Goal: Task Accomplishment & Management: Use online tool/utility

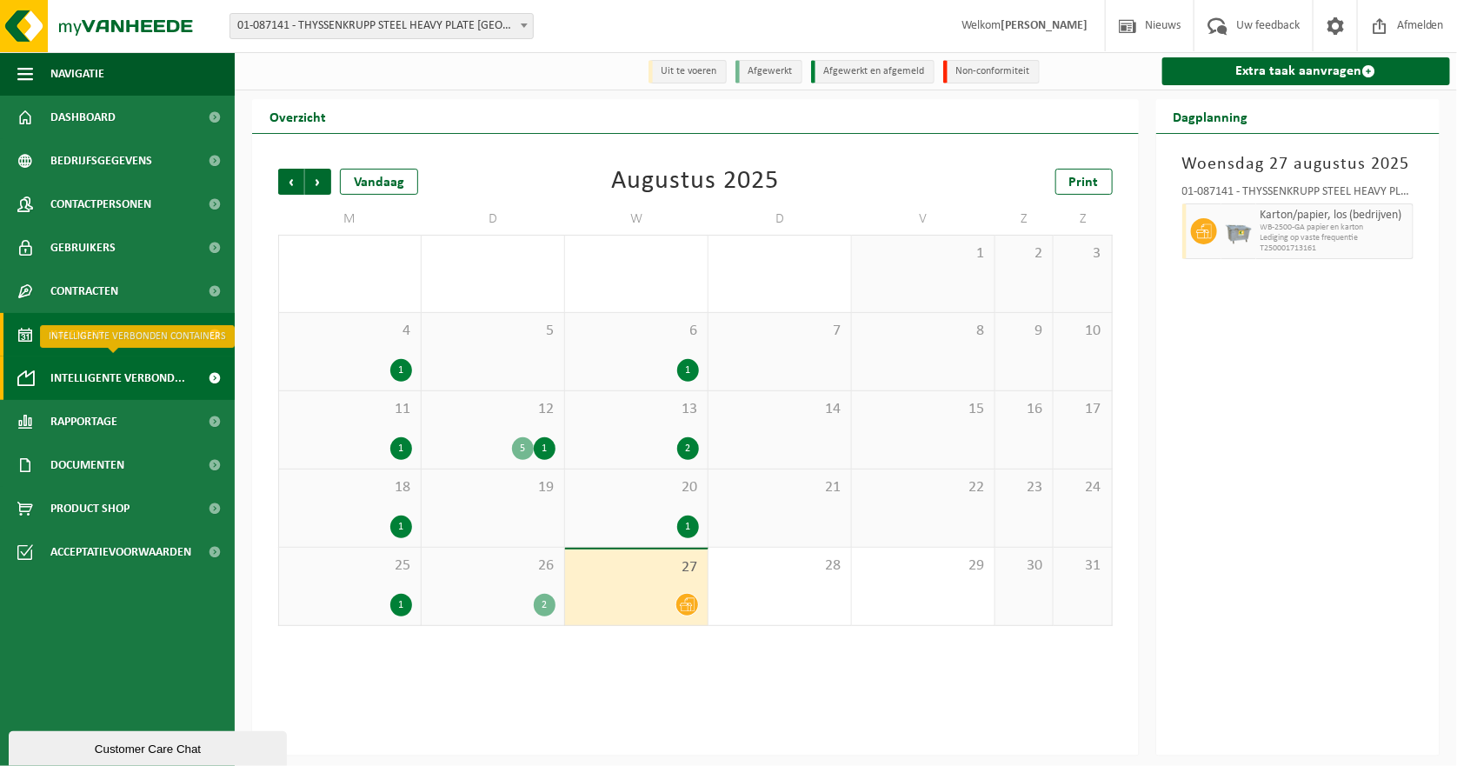
click at [164, 376] on span "Intelligente verbond..." at bounding box center [117, 378] width 135 height 43
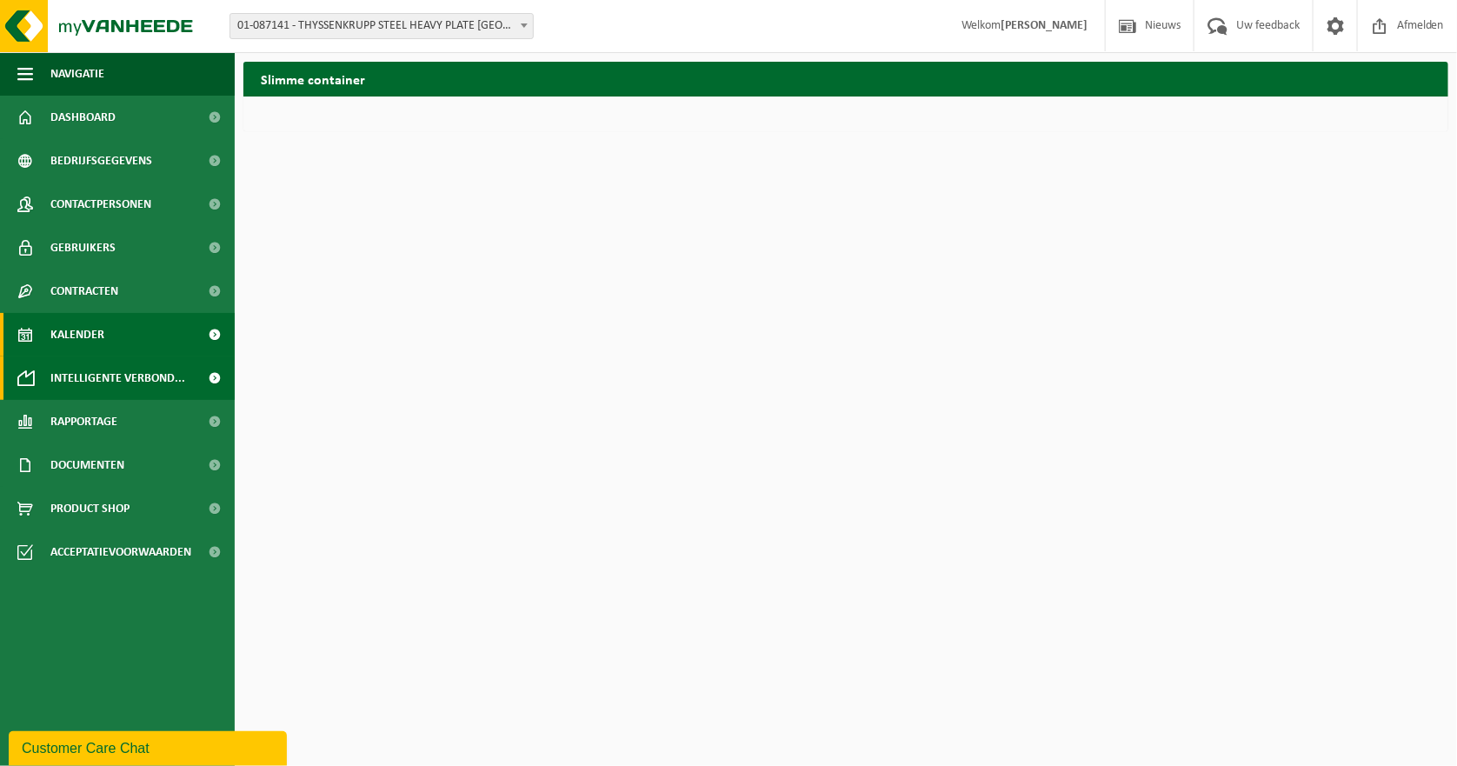
click at [85, 333] on span "Kalender" at bounding box center [77, 334] width 54 height 43
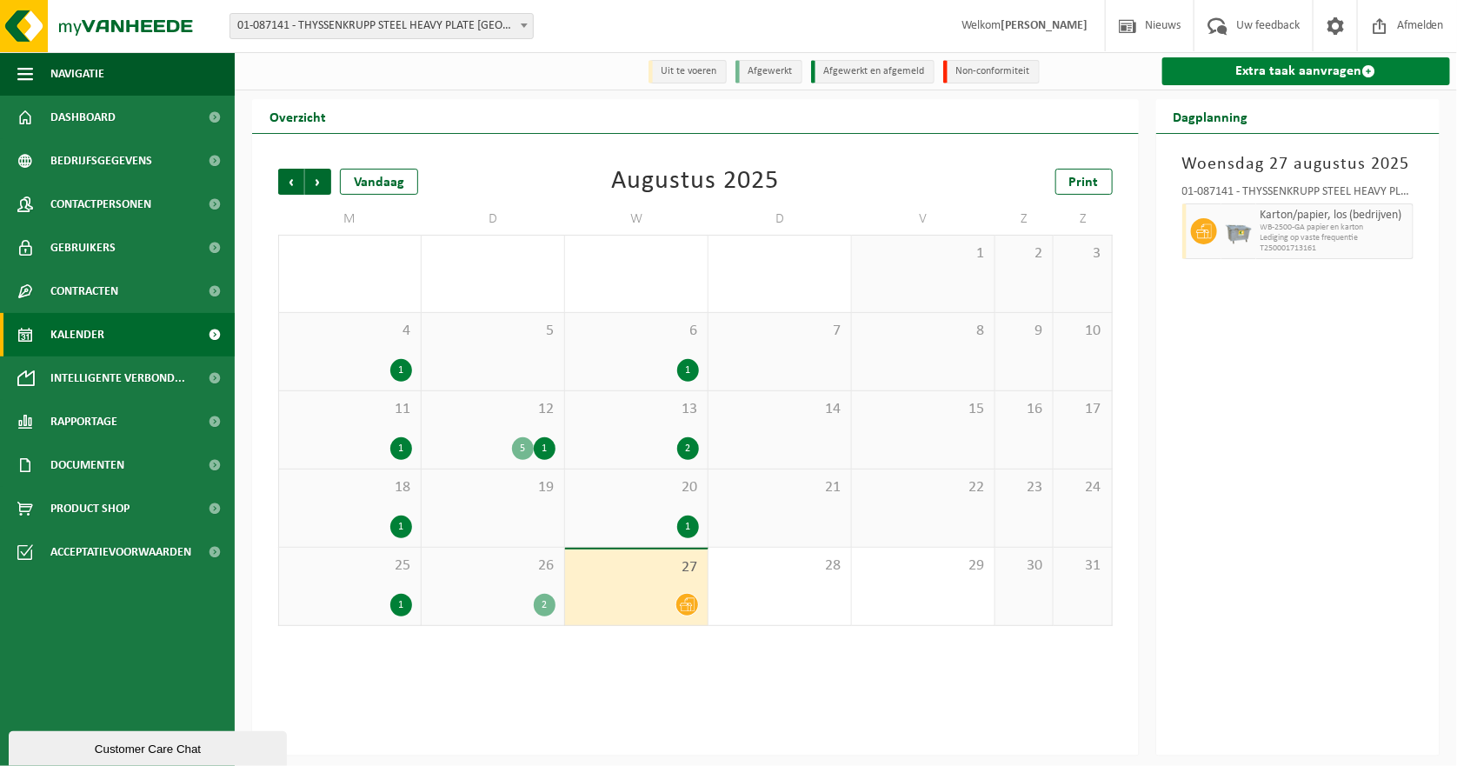
click at [1275, 71] on link "Extra taak aanvragen" at bounding box center [1307, 71] width 289 height 28
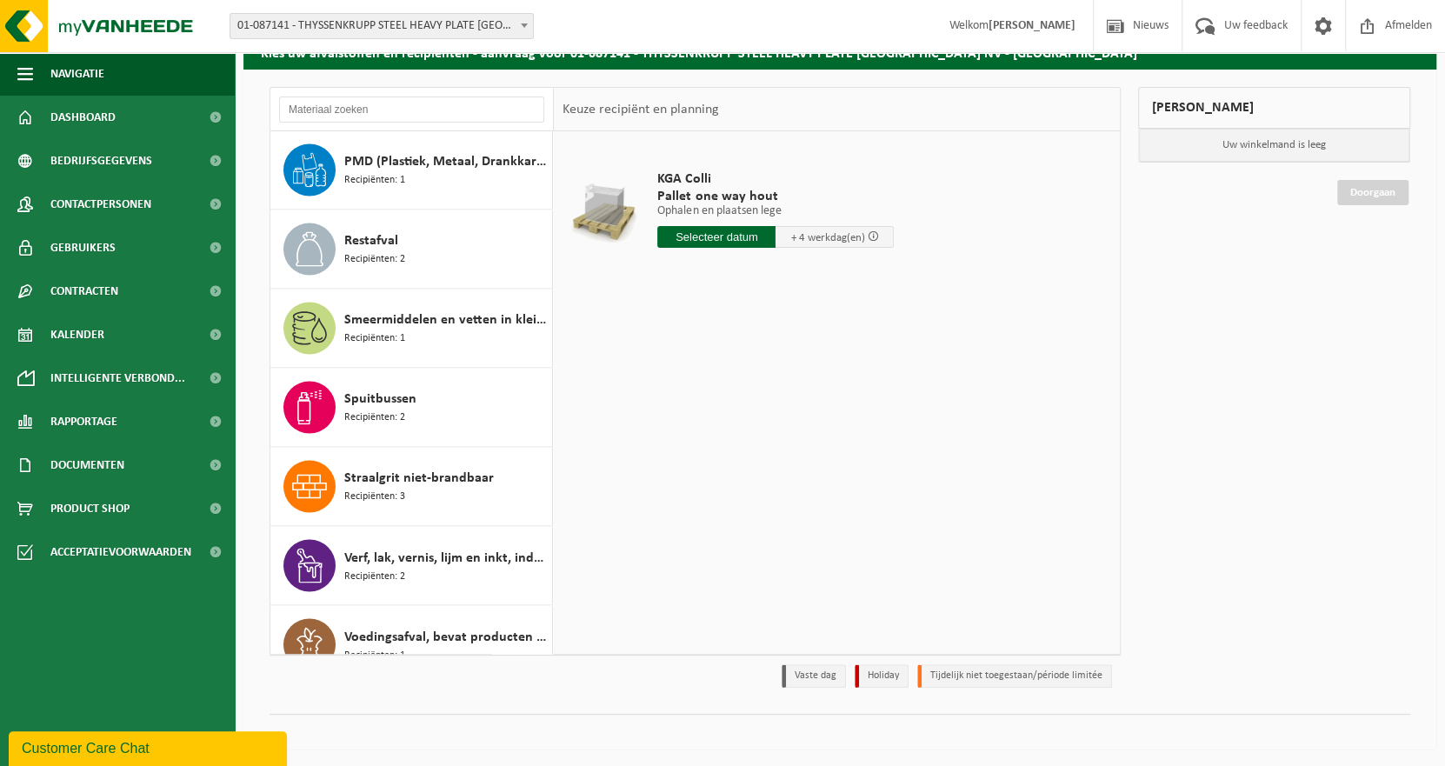
scroll to position [1849, 0]
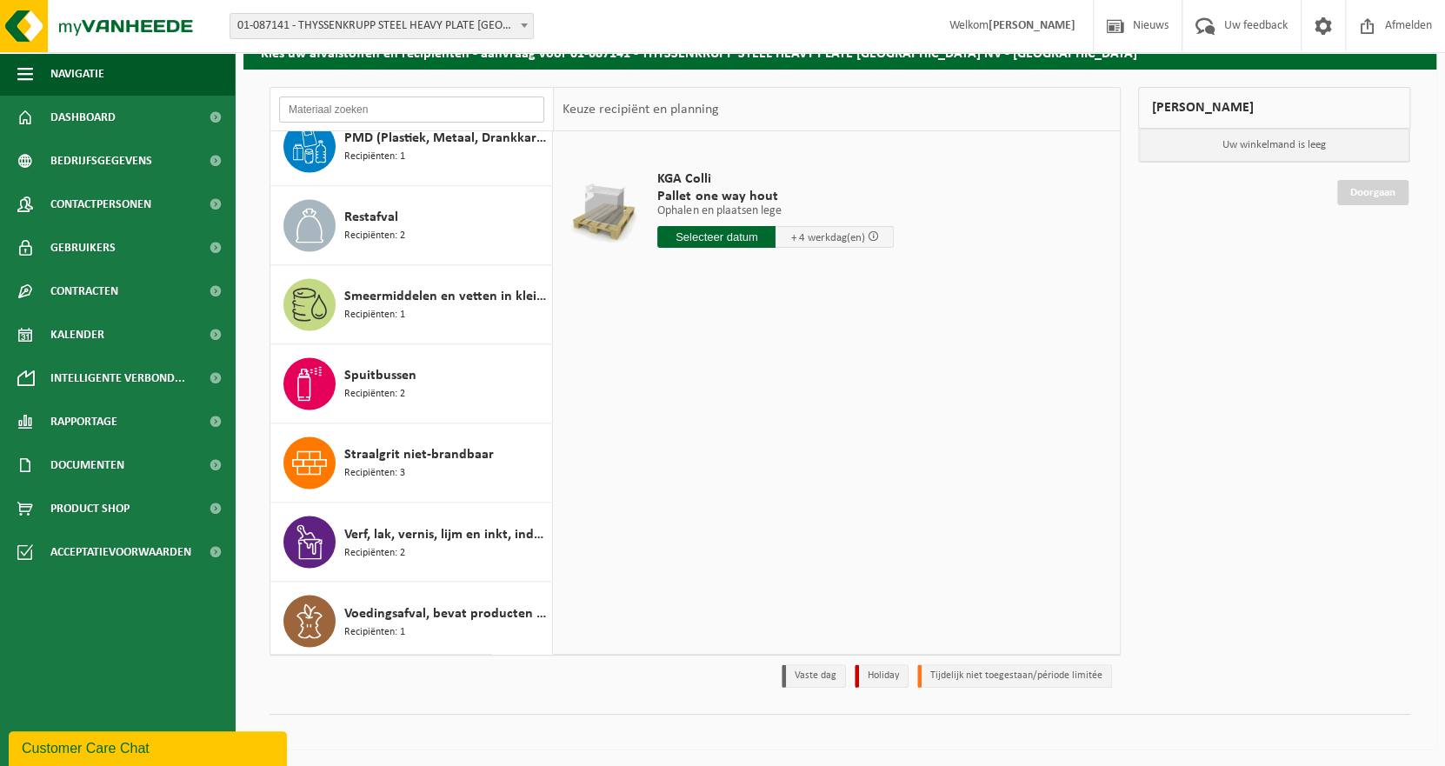
click at [322, 104] on input "text" at bounding box center [411, 110] width 265 height 26
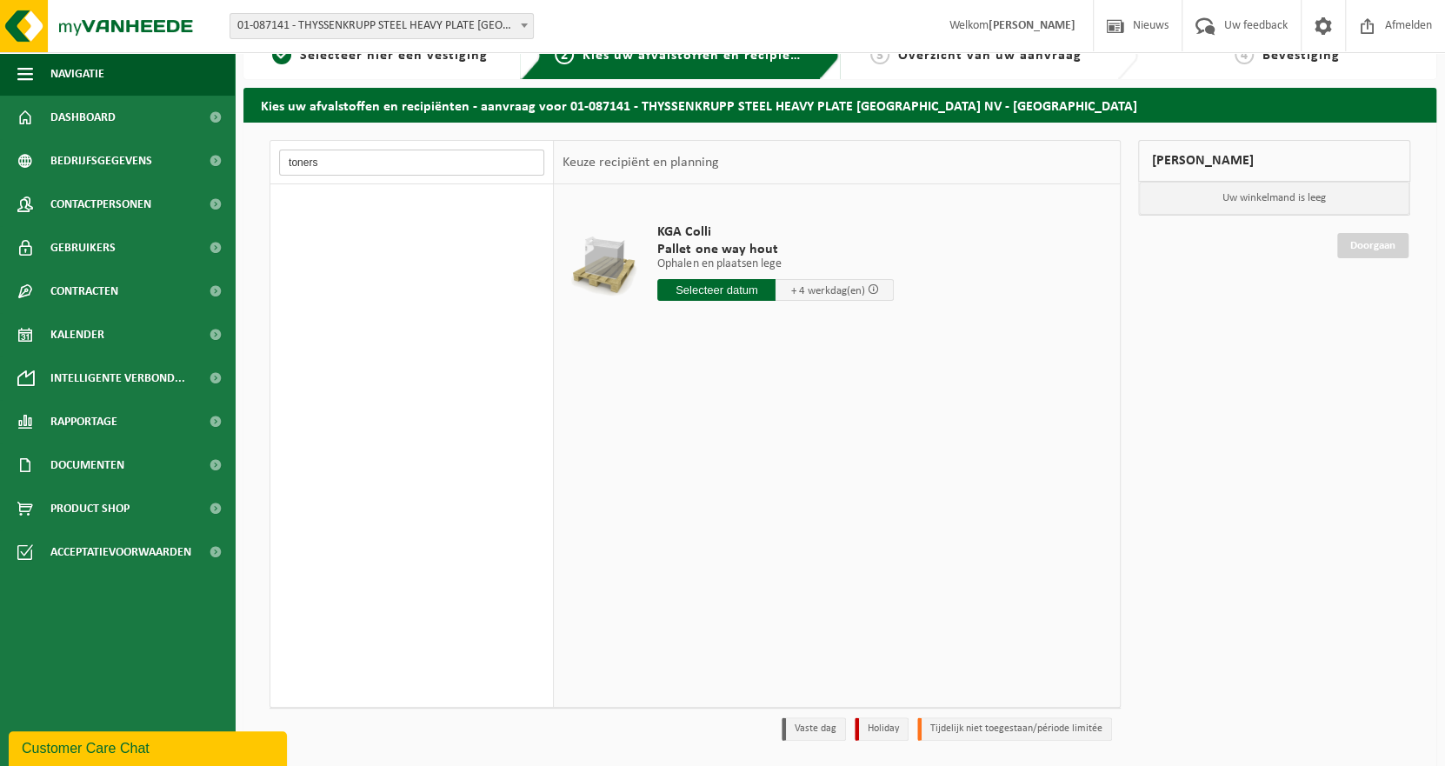
scroll to position [0, 0]
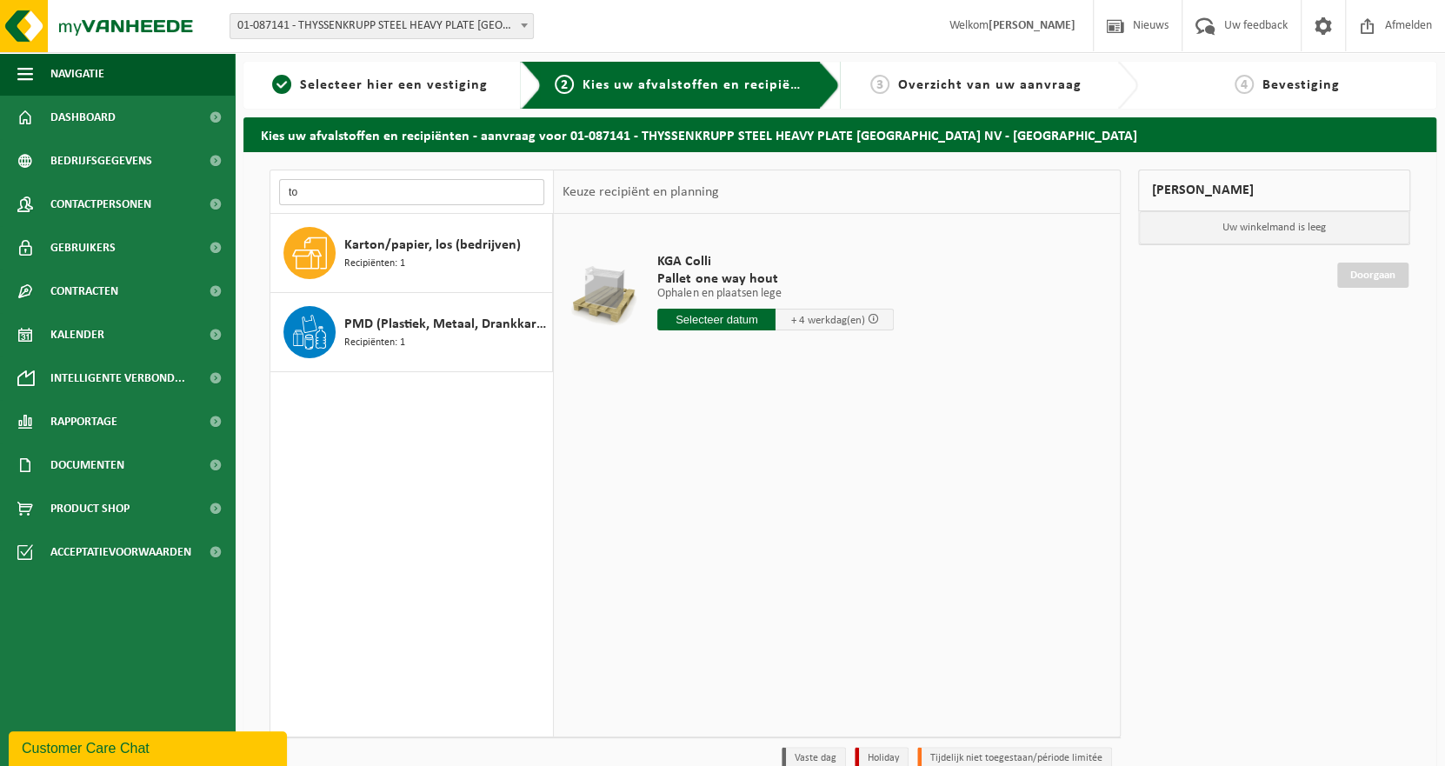
type input "t"
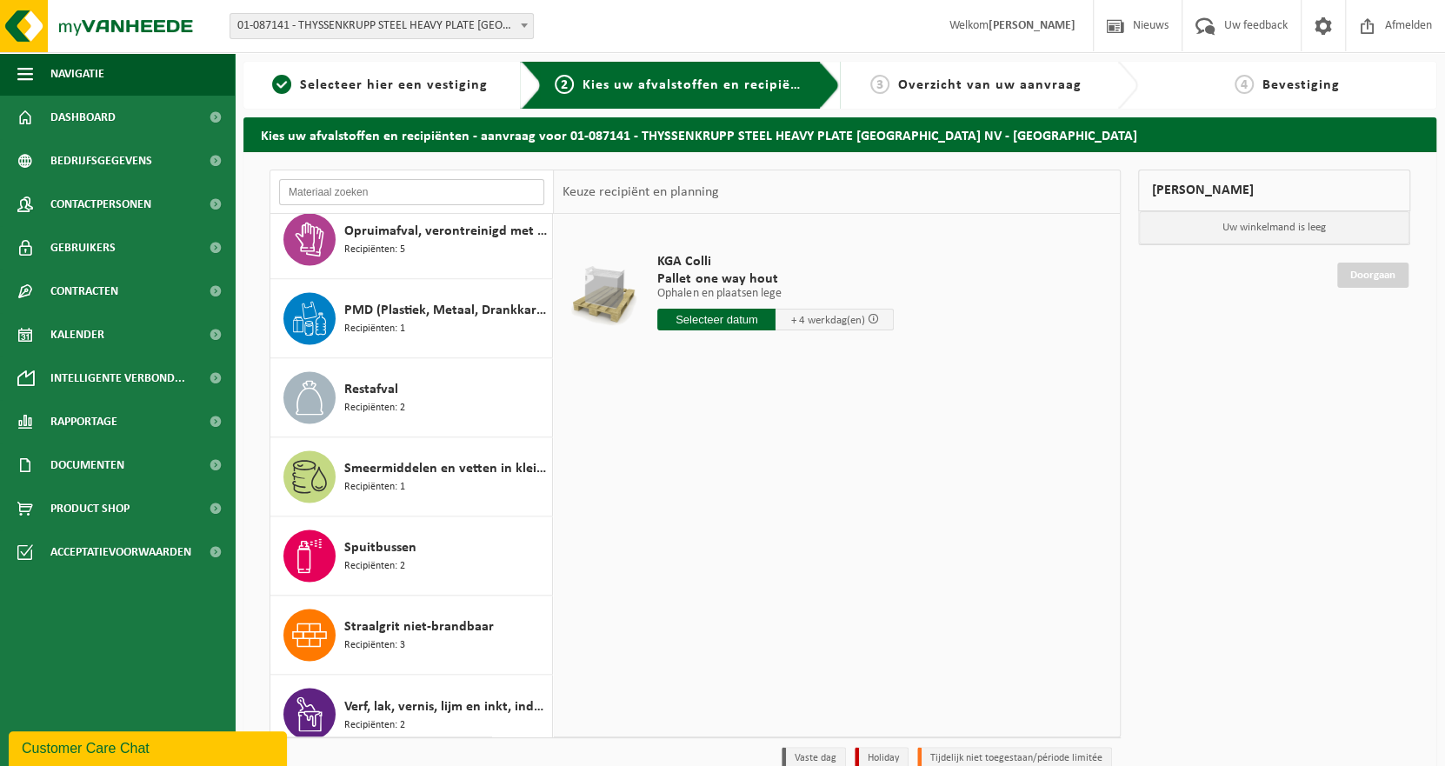
scroll to position [1849, 0]
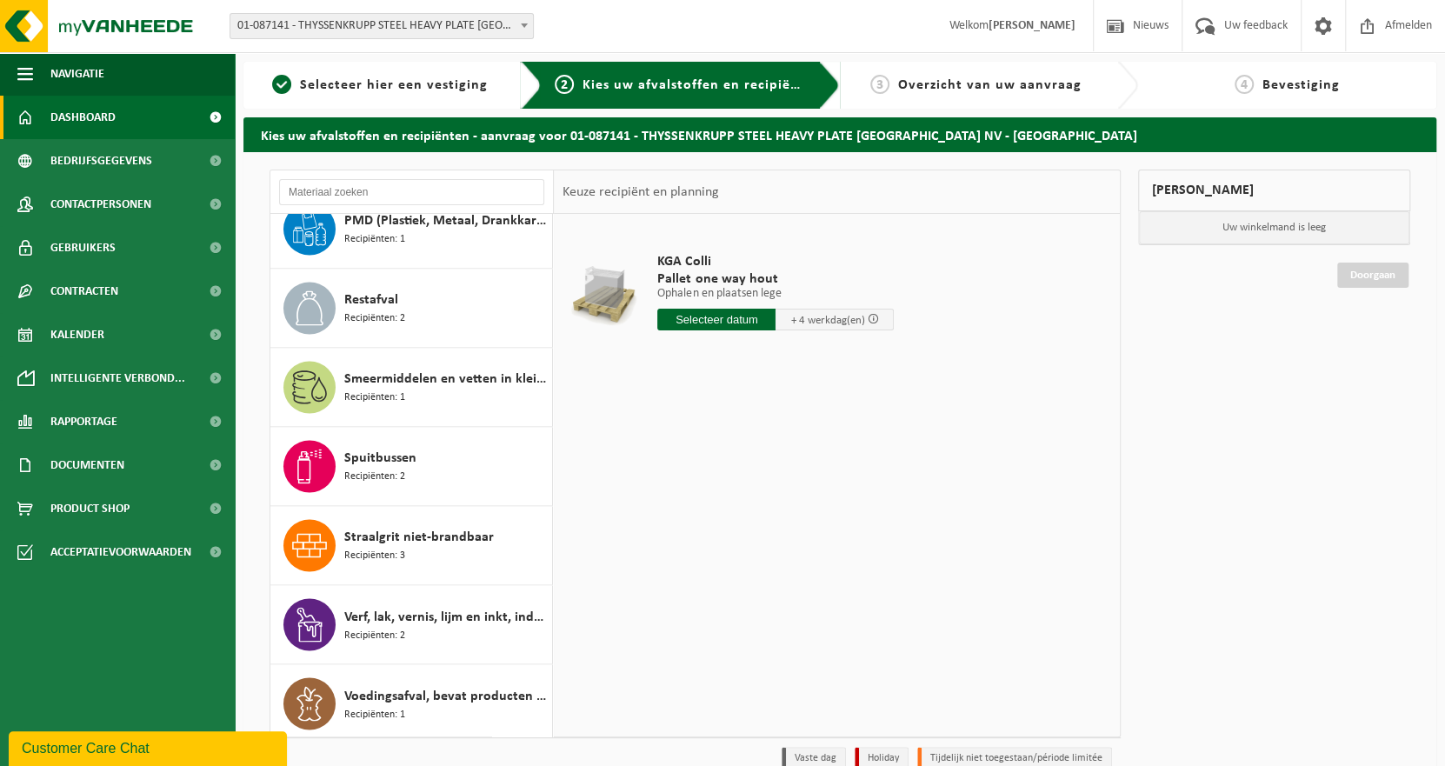
click at [78, 117] on span "Dashboard" at bounding box center [82, 117] width 65 height 43
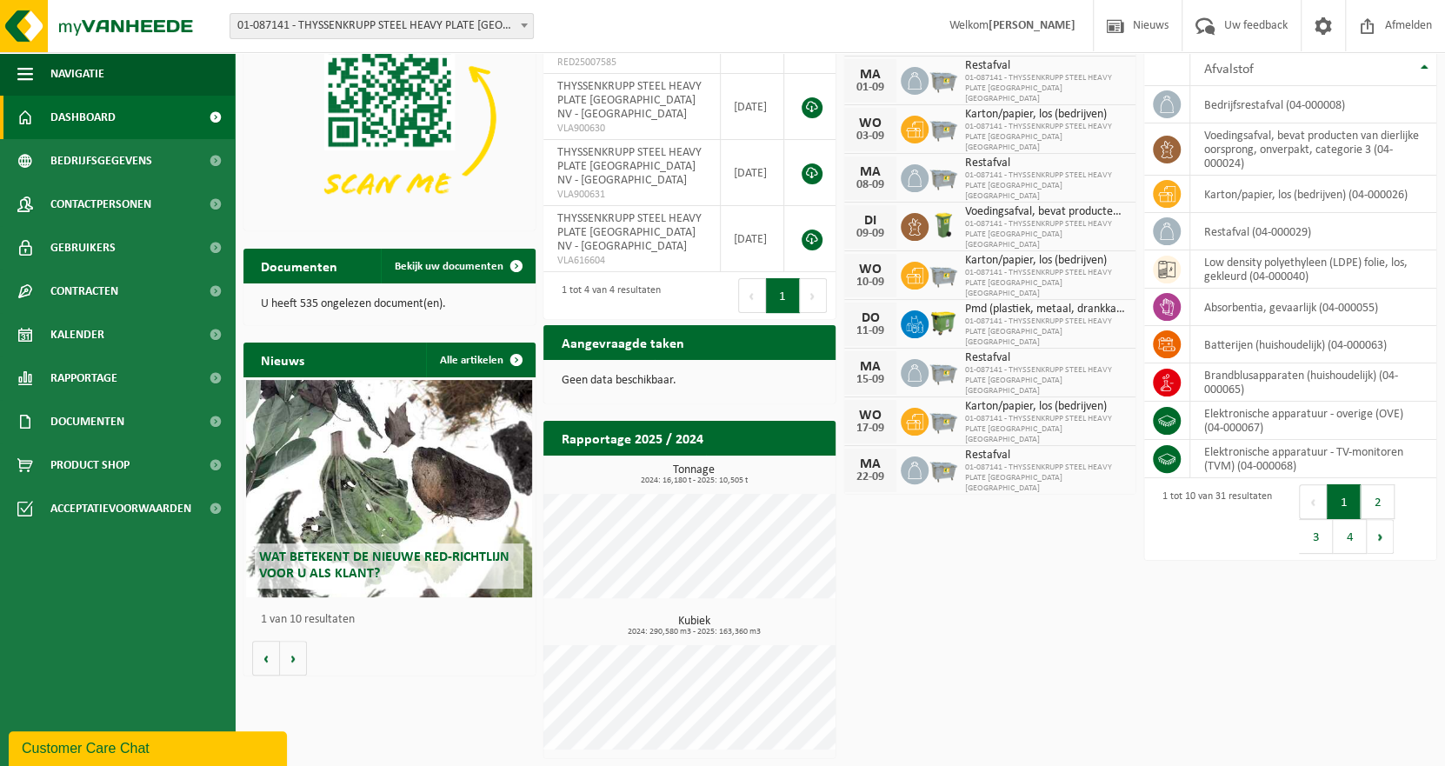
scroll to position [90, 0]
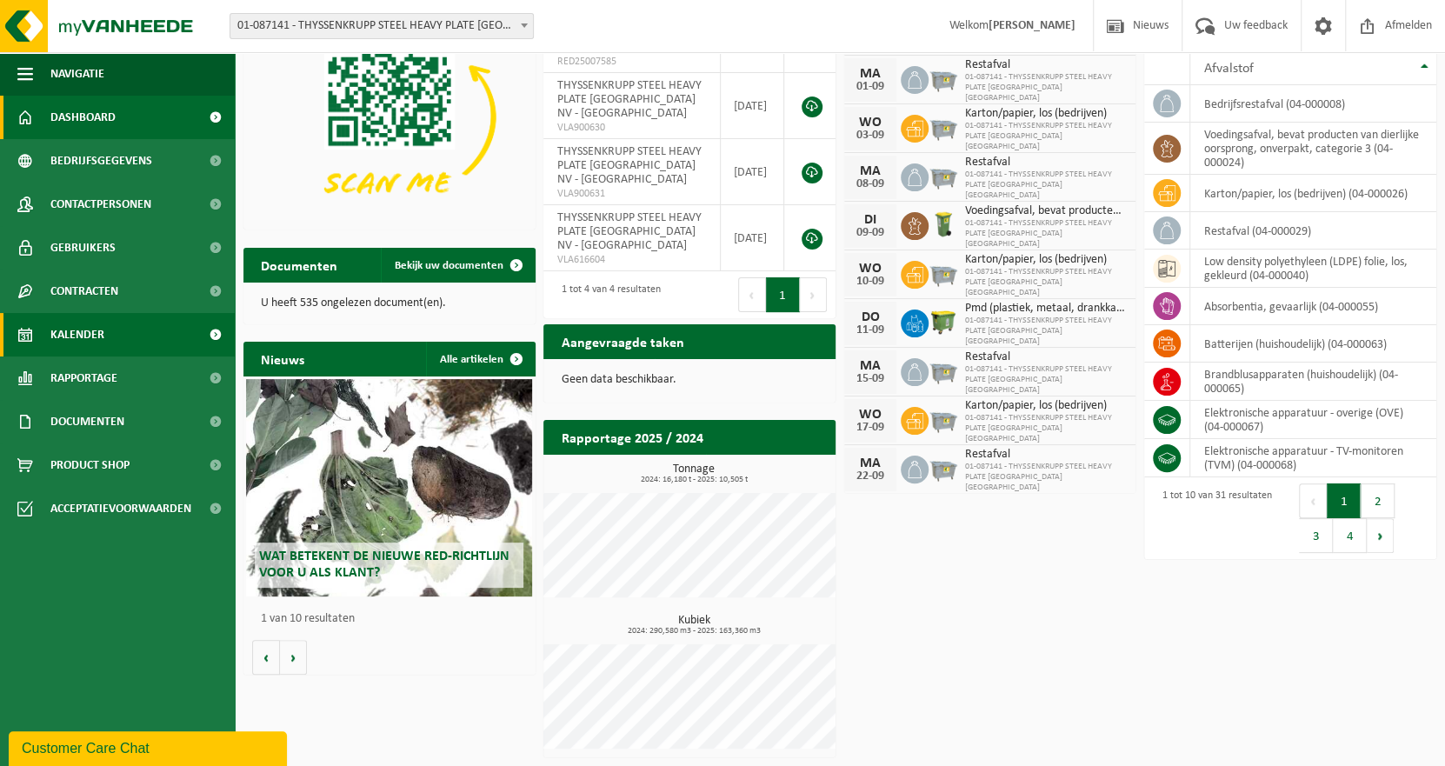
drag, startPoint x: 66, startPoint y: 330, endPoint x: 122, endPoint y: 323, distance: 56.1
click at [66, 330] on span "Kalender" at bounding box center [77, 334] width 54 height 43
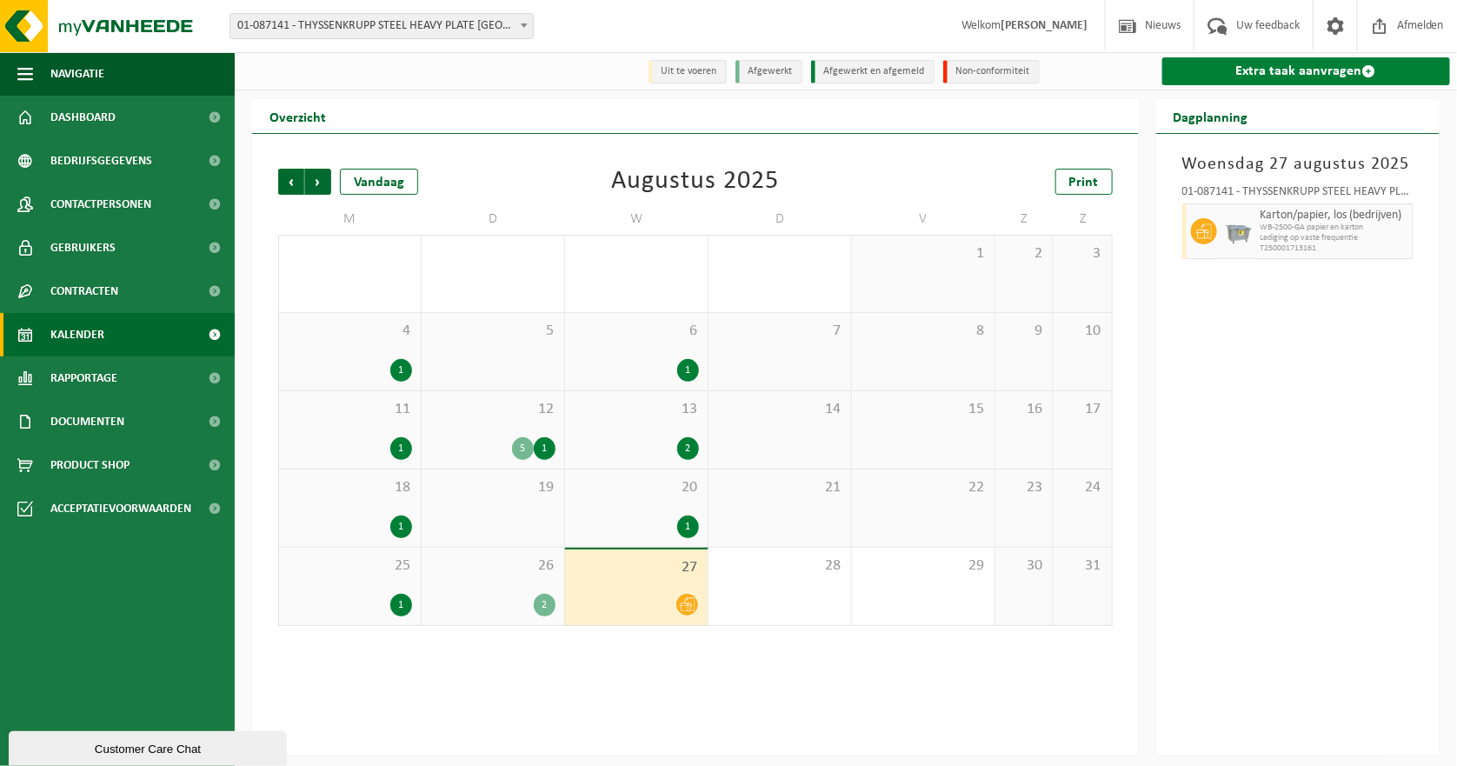
click at [1309, 68] on link "Extra taak aanvragen" at bounding box center [1307, 71] width 289 height 28
